Goal: Task Accomplishment & Management: Manage account settings

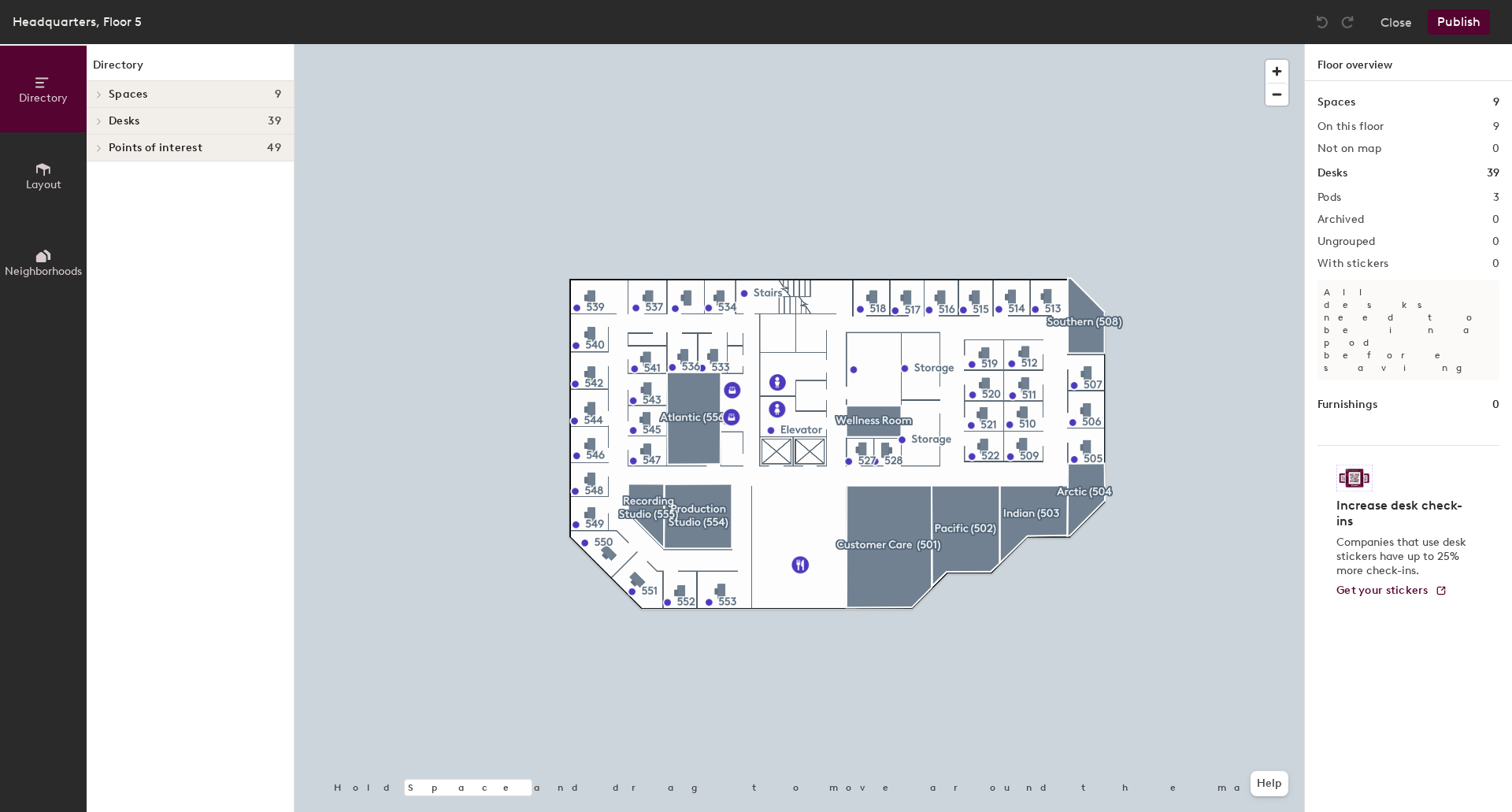
click at [106, 150] on div at bounding box center [98, 147] width 18 height 8
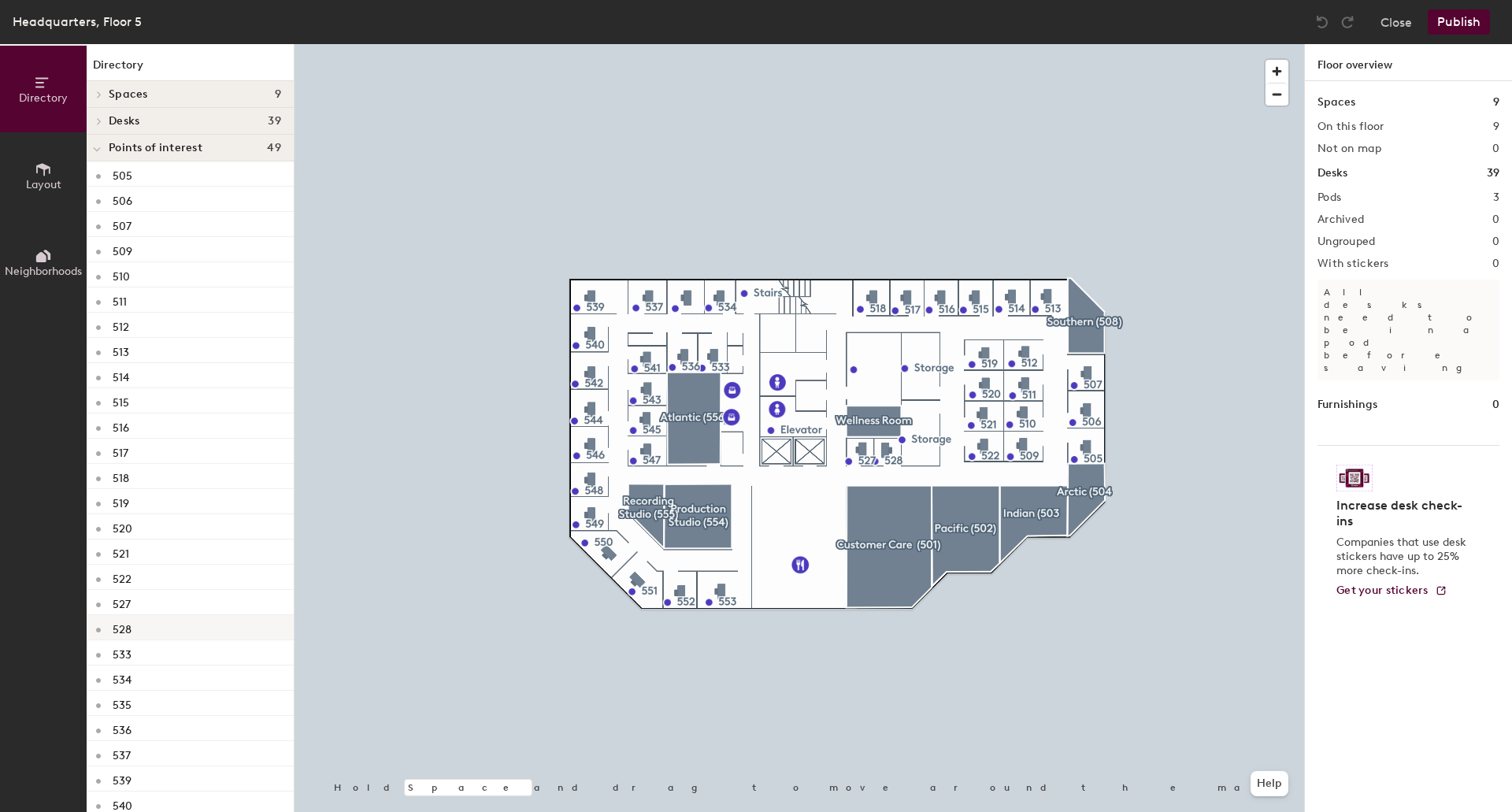
scroll to position [315, 0]
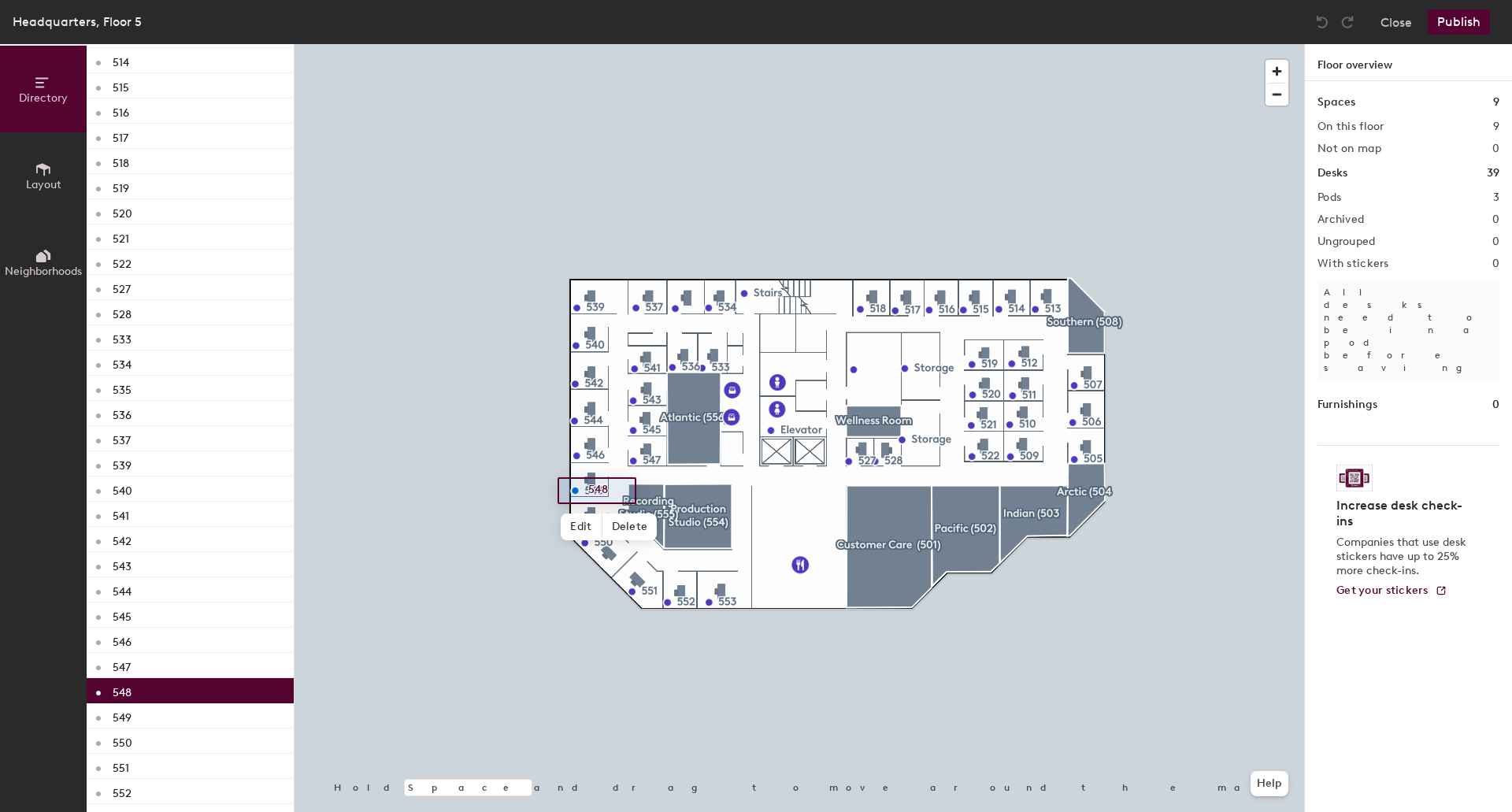
click at [126, 692] on p "548" at bounding box center [122, 690] width 19 height 18
click at [577, 528] on span "Edit" at bounding box center [581, 527] width 41 height 27
click at [595, 526] on span "Done" at bounding box center [602, 527] width 46 height 27
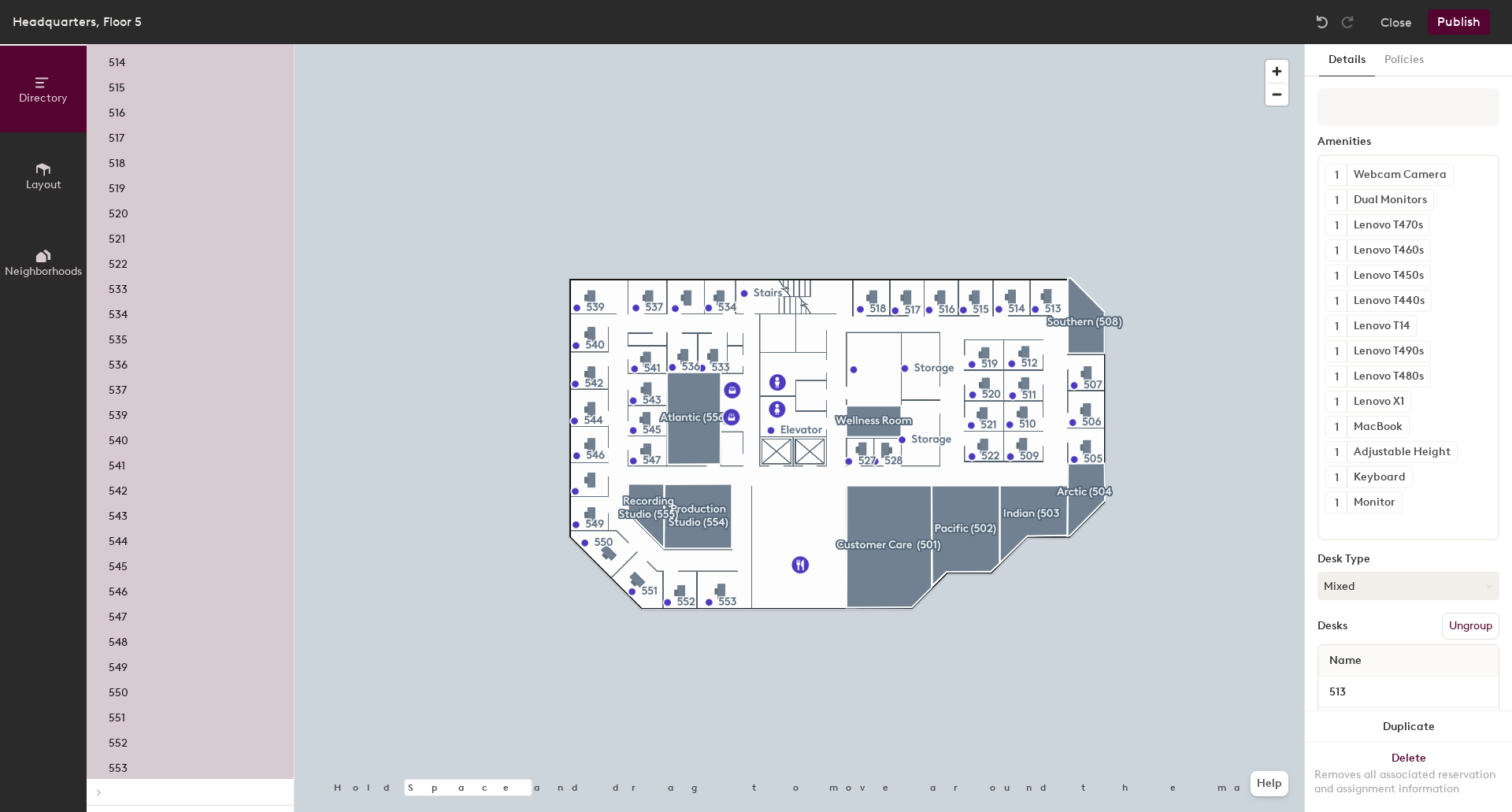
scroll to position [1328, 0]
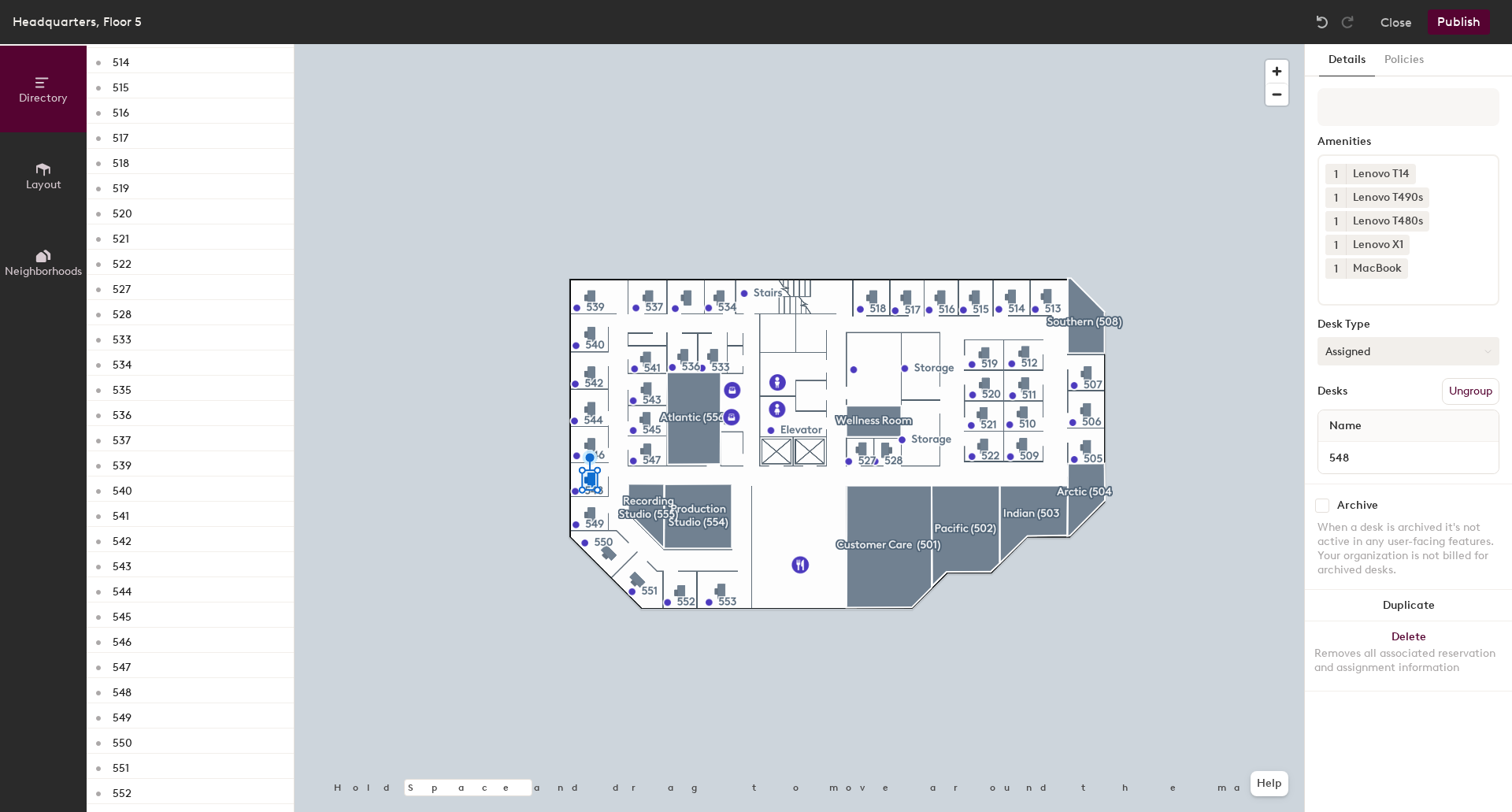
click at [1375, 351] on button "Assigned" at bounding box center [1407, 351] width 182 height 28
click at [1344, 444] on div "Hoteled" at bounding box center [1396, 447] width 157 height 24
click at [1469, 15] on button "Publish" at bounding box center [1459, 22] width 62 height 25
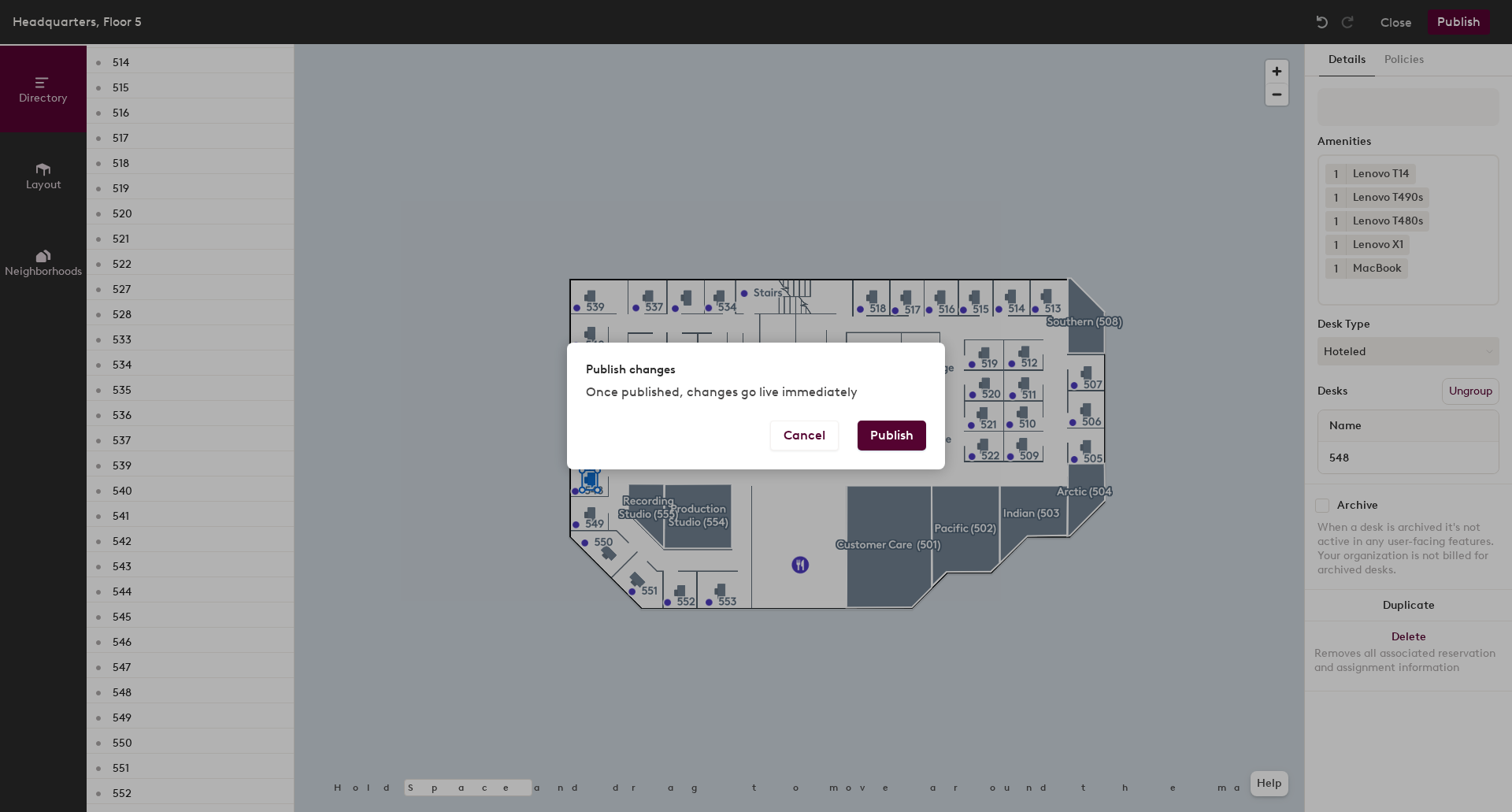
click at [884, 430] on button "Publish" at bounding box center [891, 436] width 68 height 30
